Goal: Entertainment & Leisure: Browse casually

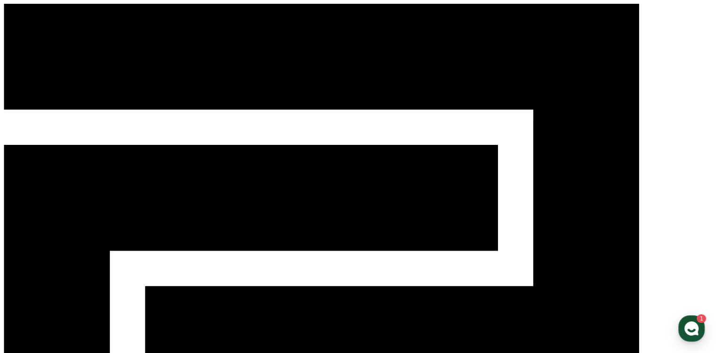
select select "**********"
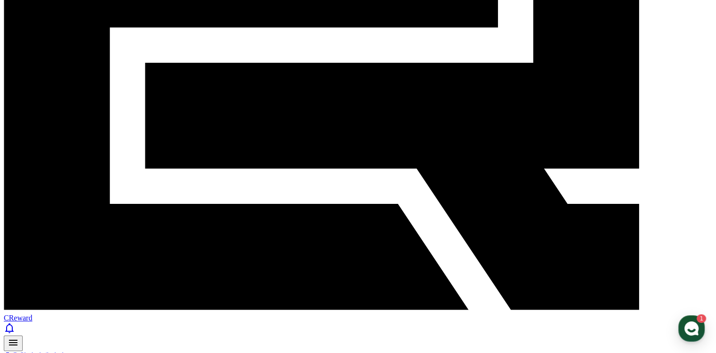
scroll to position [236, 0]
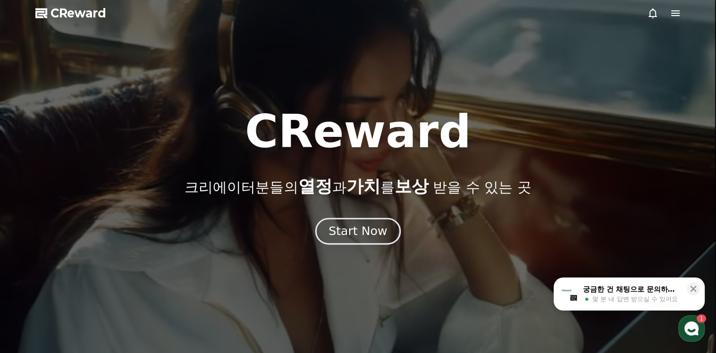
click at [359, 241] on button "Start Now" at bounding box center [357, 231] width 85 height 27
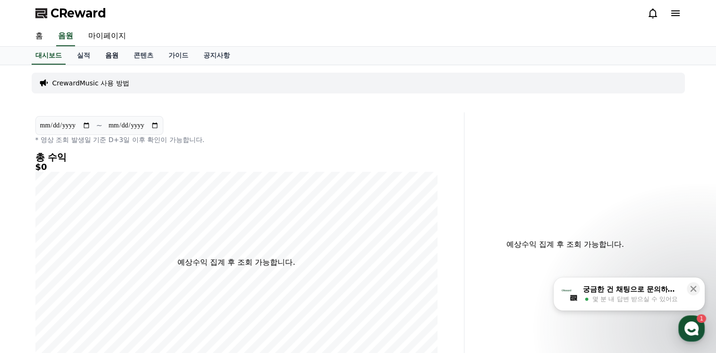
click at [108, 54] on link "음원" at bounding box center [112, 56] width 28 height 18
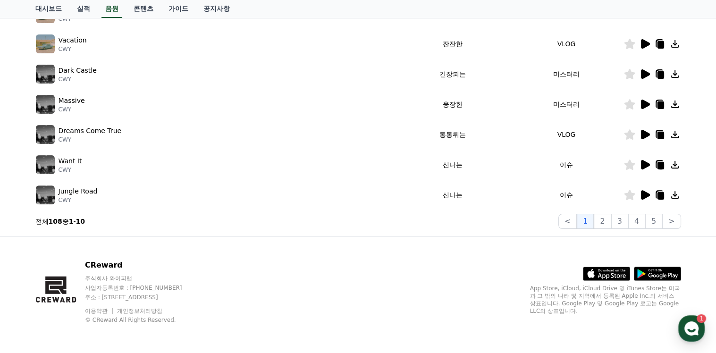
scroll to position [285, 0]
click at [660, 194] on icon at bounding box center [660, 196] width 7 height 8
click at [659, 195] on icon at bounding box center [660, 196] width 7 height 8
click at [660, 194] on icon at bounding box center [660, 196] width 7 height 8
click at [607, 222] on button "2" at bounding box center [601, 221] width 17 height 15
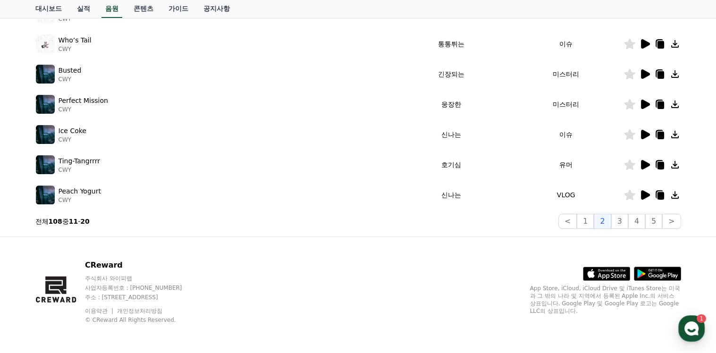
click at [643, 192] on icon at bounding box center [645, 194] width 9 height 9
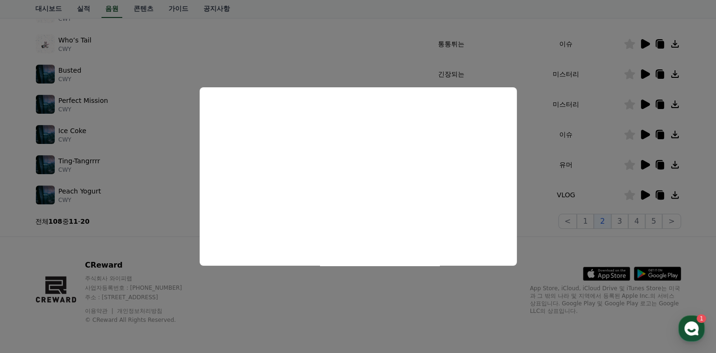
click at [527, 175] on button "close modal" at bounding box center [358, 176] width 716 height 353
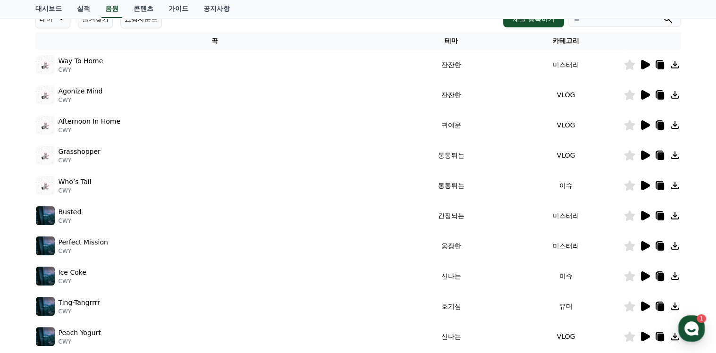
scroll to position [49, 0]
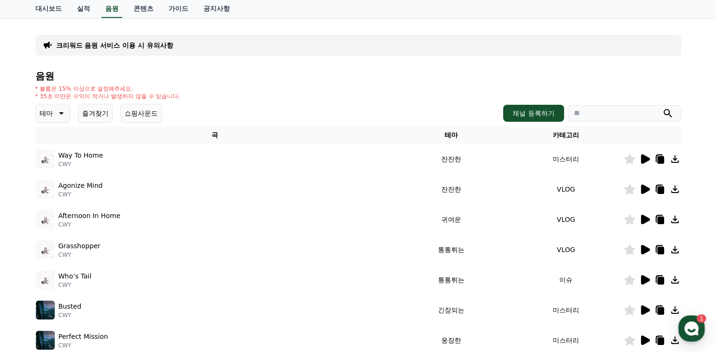
click at [647, 188] on icon at bounding box center [645, 188] width 9 height 9
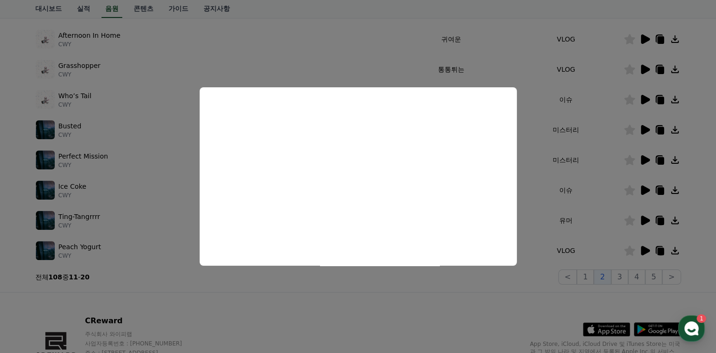
scroll to position [238, 0]
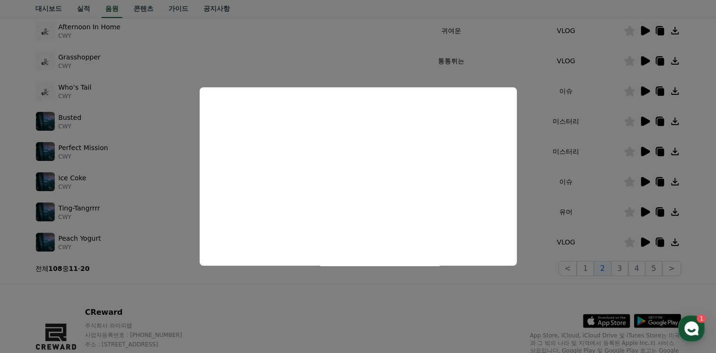
click at [567, 92] on button "close modal" at bounding box center [358, 176] width 716 height 353
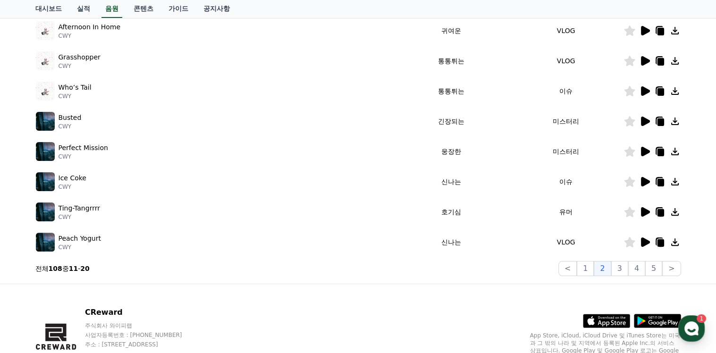
click at [641, 90] on icon at bounding box center [645, 90] width 9 height 9
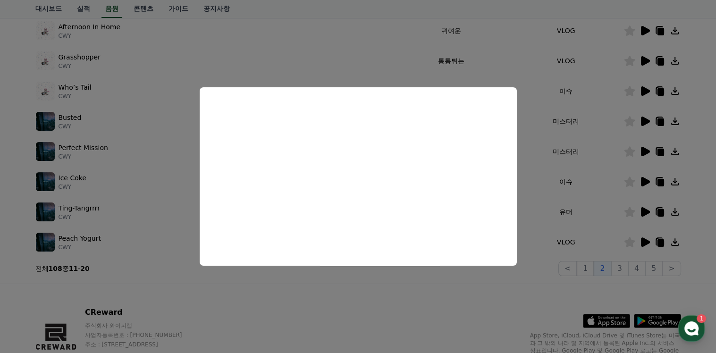
click at [519, 235] on button "close modal" at bounding box center [358, 176] width 716 height 353
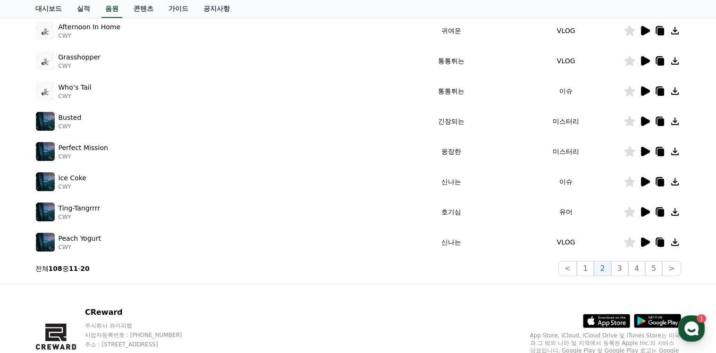
click at [645, 119] on icon at bounding box center [645, 121] width 9 height 9
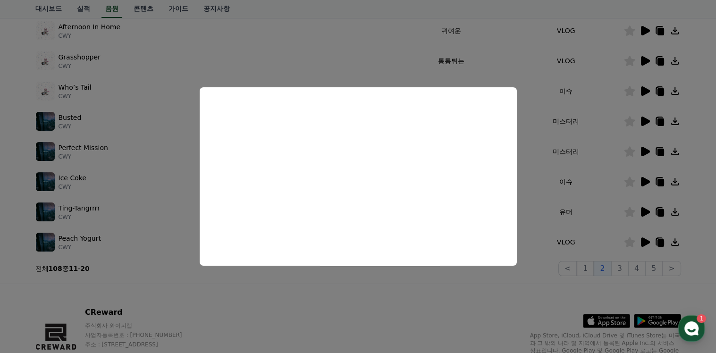
click at [563, 208] on button "close modal" at bounding box center [358, 176] width 716 height 353
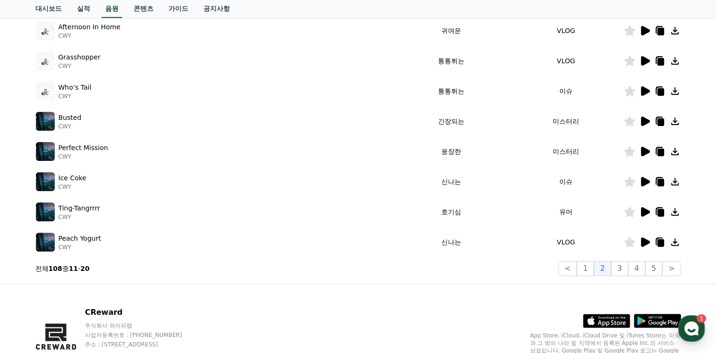
click at [643, 212] on icon at bounding box center [645, 211] width 9 height 9
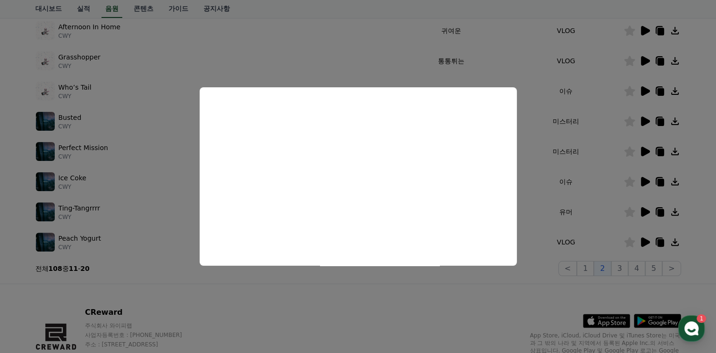
click at [561, 240] on button "close modal" at bounding box center [358, 176] width 716 height 353
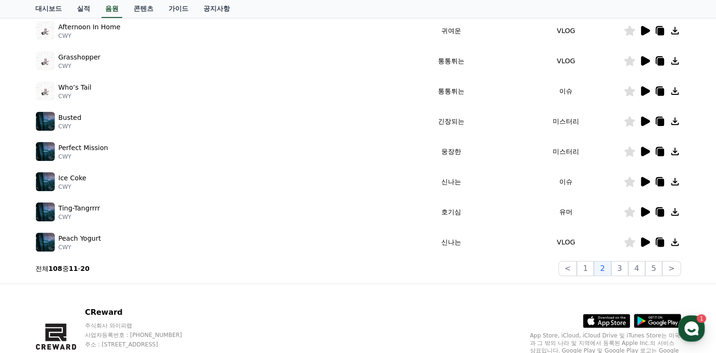
click at [647, 241] on icon at bounding box center [645, 241] width 9 height 9
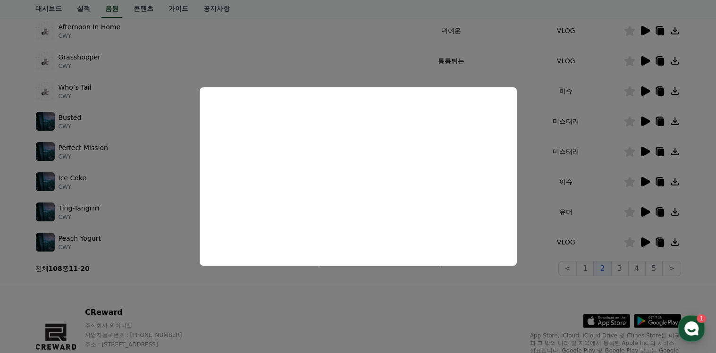
click at [621, 265] on button "close modal" at bounding box center [358, 176] width 716 height 353
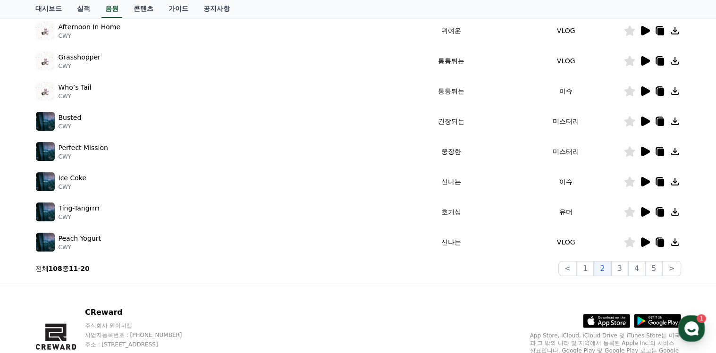
click at [643, 57] on icon at bounding box center [645, 60] width 9 height 9
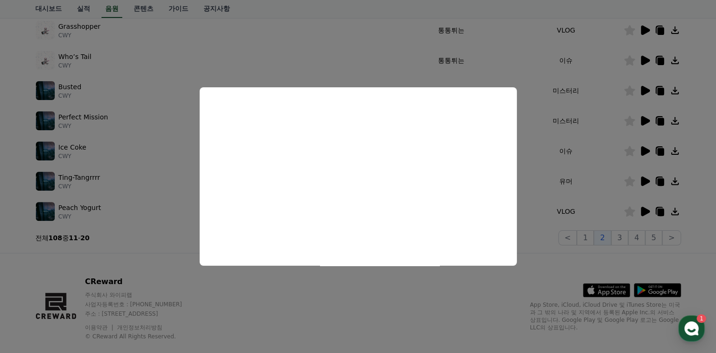
scroll to position [285, 0]
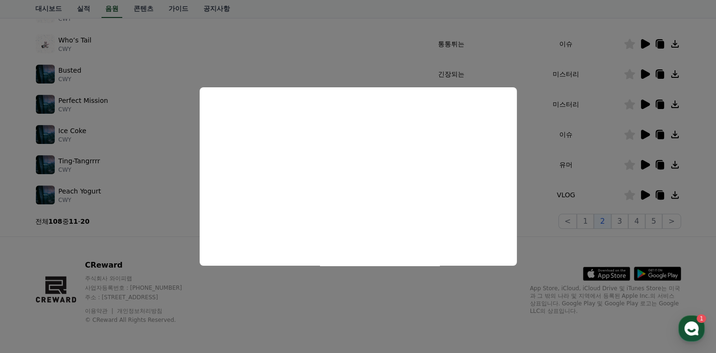
click at [640, 134] on button "close modal" at bounding box center [358, 176] width 716 height 353
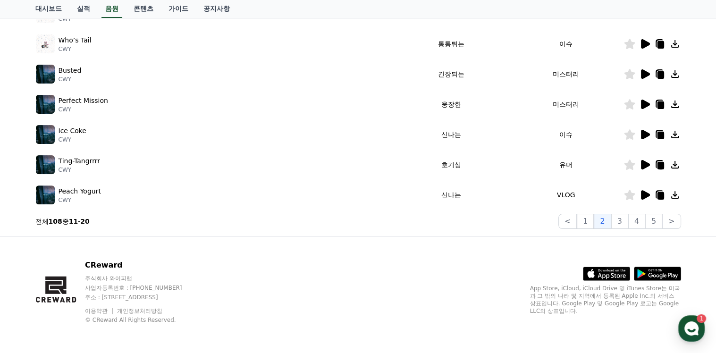
click at [642, 133] on icon at bounding box center [645, 134] width 9 height 9
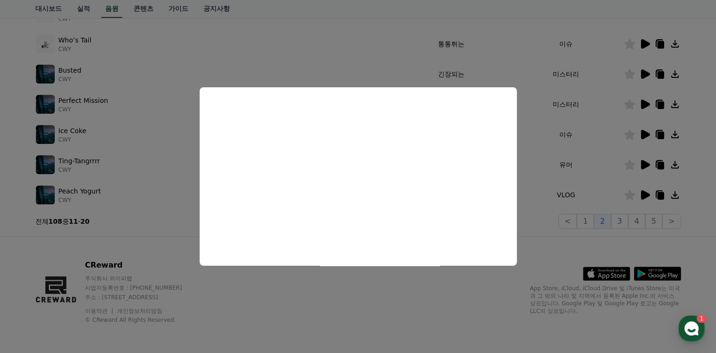
click at [621, 222] on button "close modal" at bounding box center [358, 176] width 716 height 353
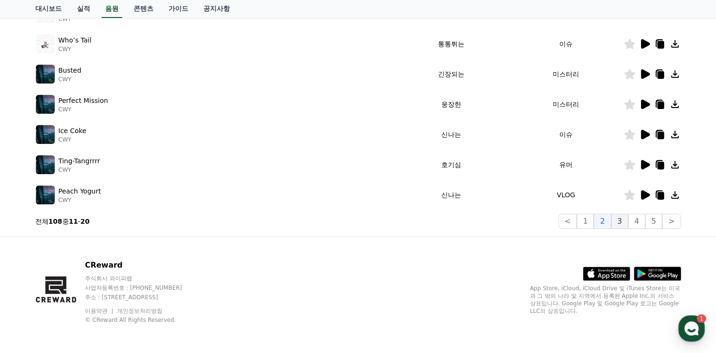
click at [622, 220] on button "3" at bounding box center [619, 221] width 17 height 15
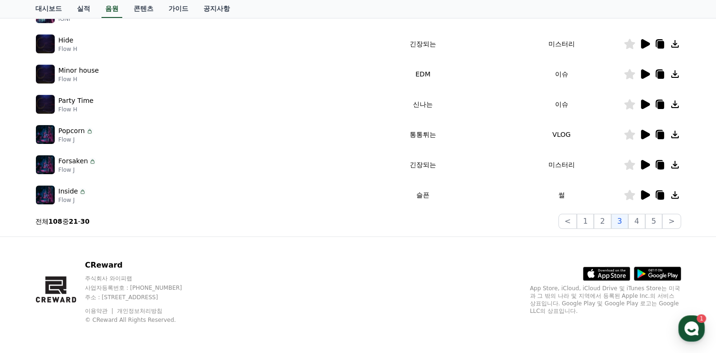
click at [643, 71] on icon at bounding box center [645, 73] width 9 height 9
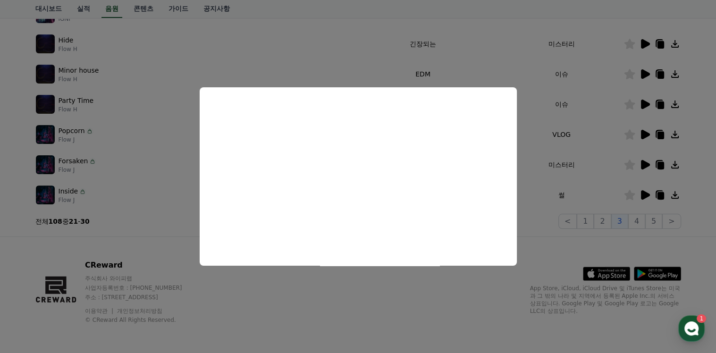
click at [530, 169] on button "close modal" at bounding box center [358, 176] width 716 height 353
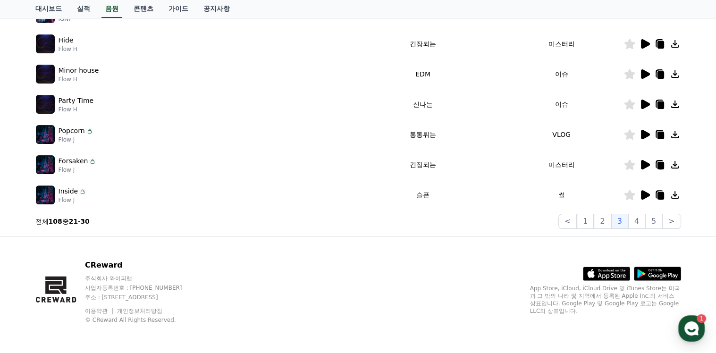
click at [659, 74] on icon at bounding box center [660, 75] width 7 height 8
click at [657, 75] on icon at bounding box center [660, 75] width 7 height 8
